Goal: Transaction & Acquisition: Purchase product/service

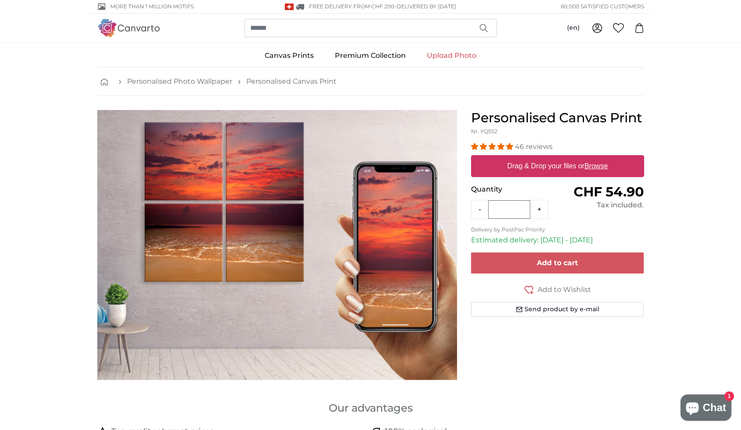
click at [600, 164] on u "Browse" at bounding box center [595, 165] width 23 height 7
click at [600, 158] on input "Drag & Drop your files or Browse" at bounding box center [557, 156] width 173 height 3
type input "**********"
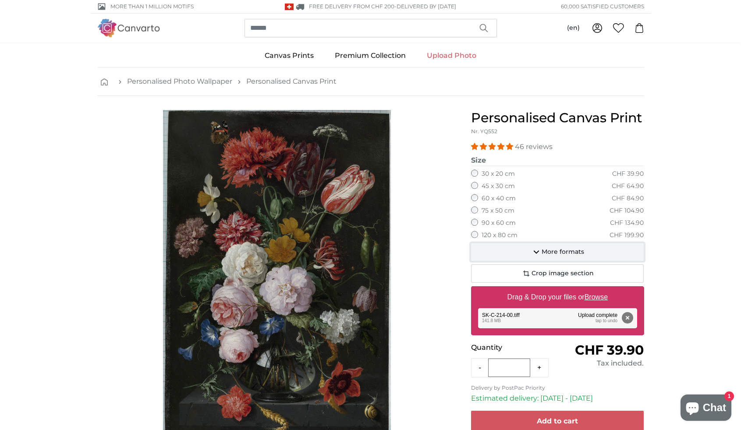
click at [566, 250] on span "More formats" at bounding box center [563, 252] width 42 height 9
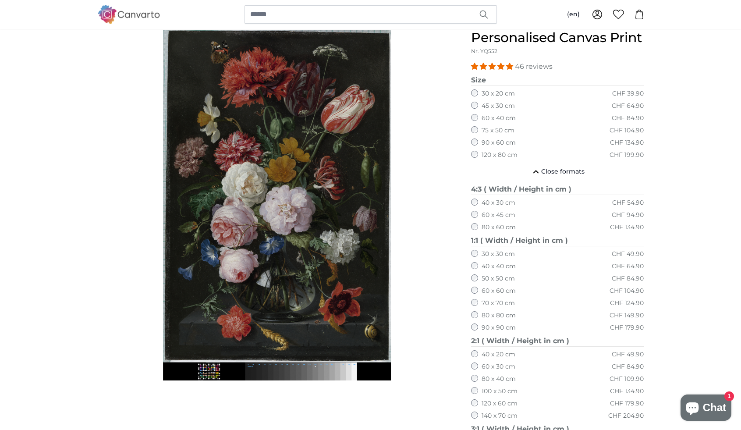
scroll to position [44, 0]
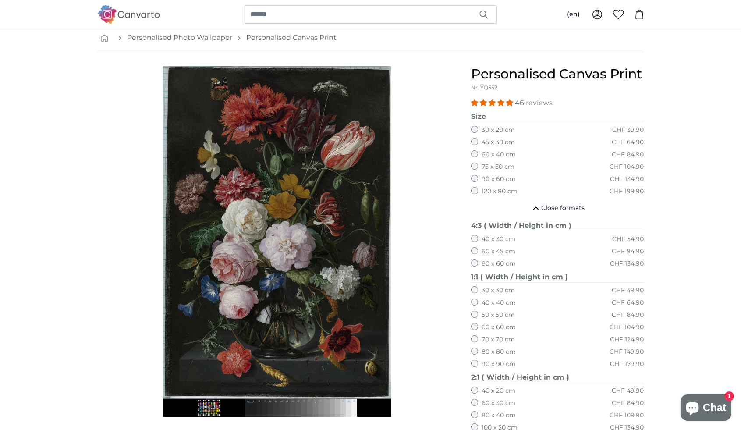
click at [491, 188] on label "120 x 80 cm" at bounding box center [500, 191] width 36 height 9
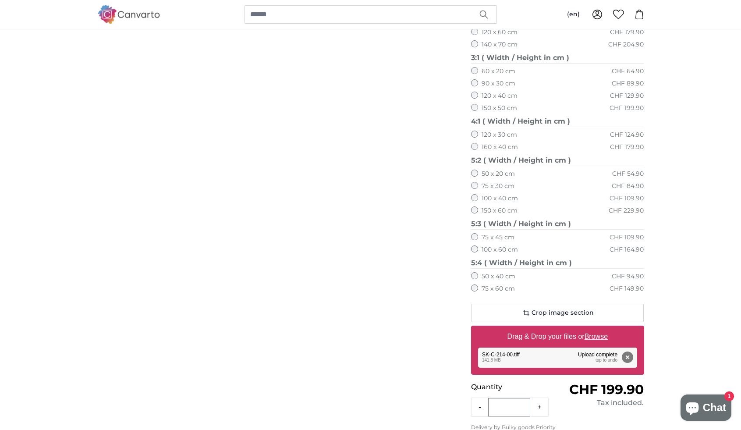
scroll to position [482, 0]
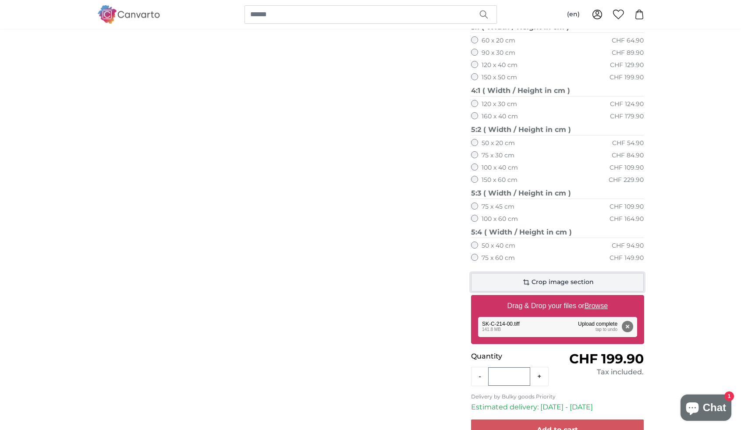
click at [572, 284] on span "Crop image section" at bounding box center [562, 282] width 62 height 9
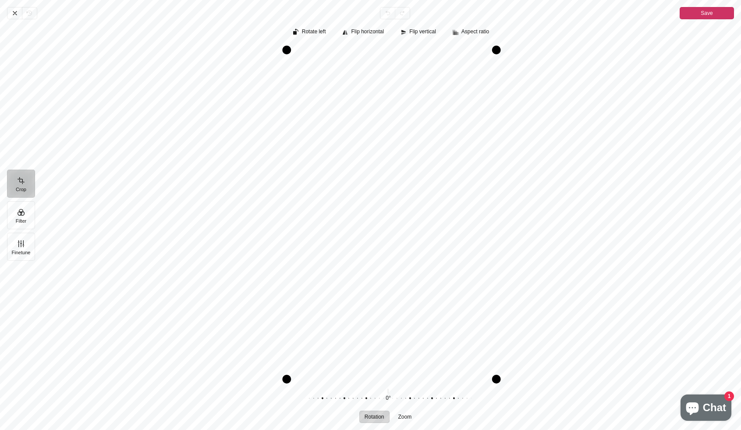
drag, startPoint x: 283, startPoint y: 47, endPoint x: 290, endPoint y: 52, distance: 7.9
click at [290, 52] on div "Pintura" at bounding box center [286, 50] width 9 height 9
drag, startPoint x: 497, startPoint y: 379, endPoint x: 492, endPoint y: 359, distance: 20.3
click at [492, 359] on div "Pintura" at bounding box center [491, 359] width 9 height 9
click at [705, 14] on span "Save" at bounding box center [707, 13] width 12 height 11
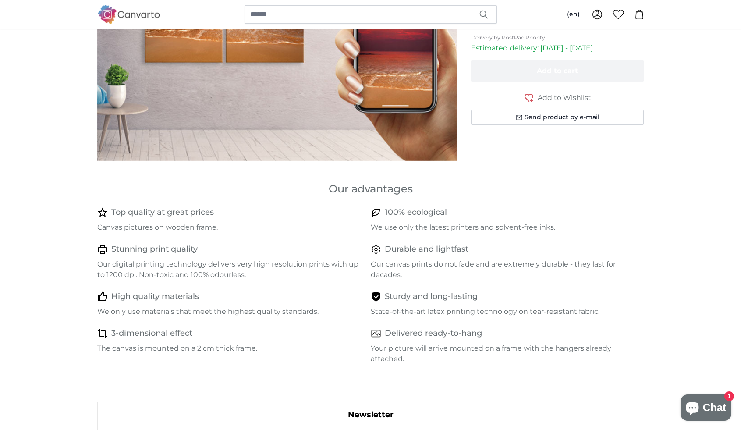
scroll to position [88, 0]
